Goal: Information Seeking & Learning: Check status

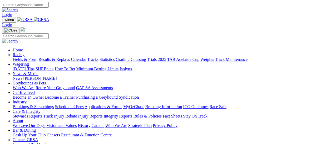
click at [56, 57] on link "Results & Replays" at bounding box center [53, 59] width 31 height 4
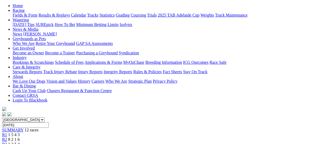
scroll to position [53, 0]
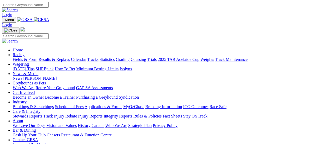
click at [66, 57] on link "Results & Replays" at bounding box center [53, 59] width 31 height 4
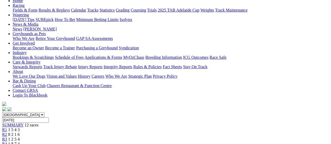
scroll to position [53, 0]
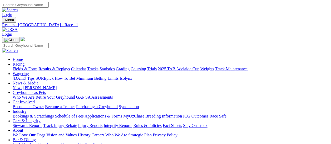
click at [13, 67] on link "Fields & Form" at bounding box center [25, 69] width 25 height 4
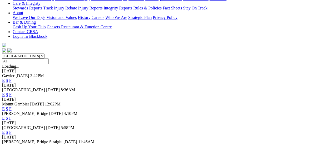
scroll to position [53, 0]
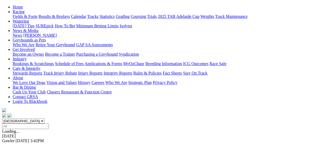
click at [12, 144] on link "F" at bounding box center [10, 146] width 2 height 4
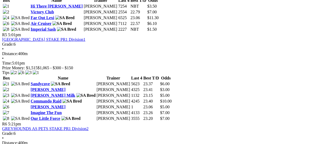
scroll to position [579, 0]
